Goal: Information Seeking & Learning: Learn about a topic

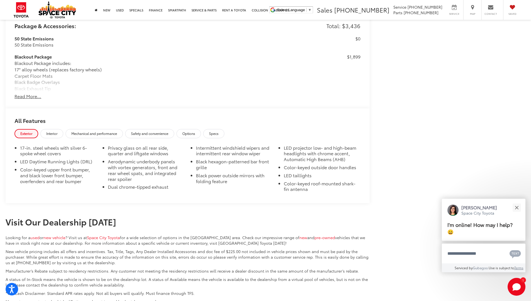
scroll to position [562, 0]
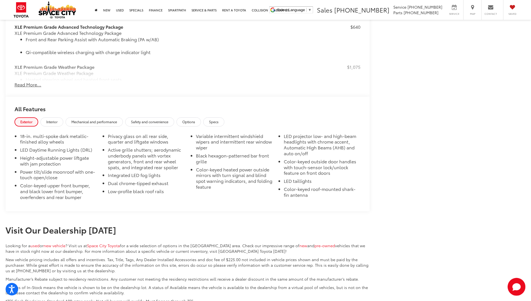
scroll to position [581, 0]
